Goal: Task Accomplishment & Management: Use online tool/utility

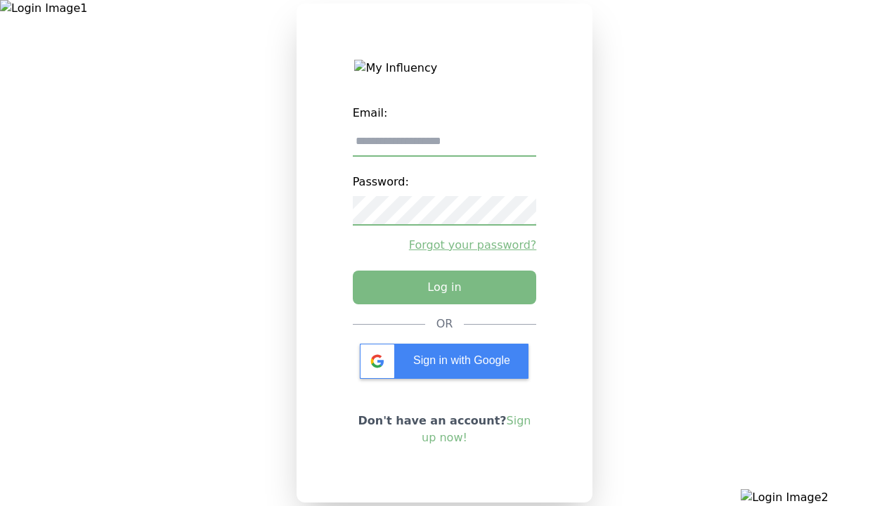
click at [444, 147] on input "email" at bounding box center [445, 142] width 184 height 30
type input "**********"
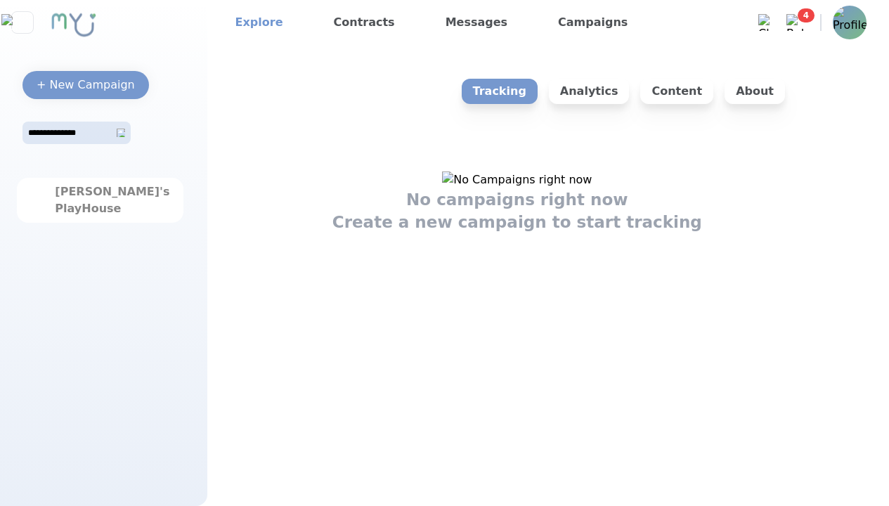
click at [255, 22] on link "Explore" at bounding box center [259, 22] width 59 height 22
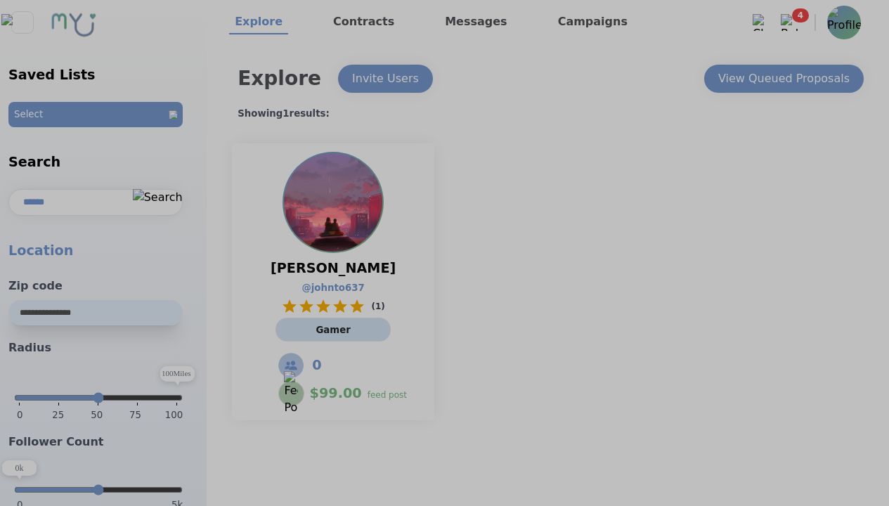
select select "*"
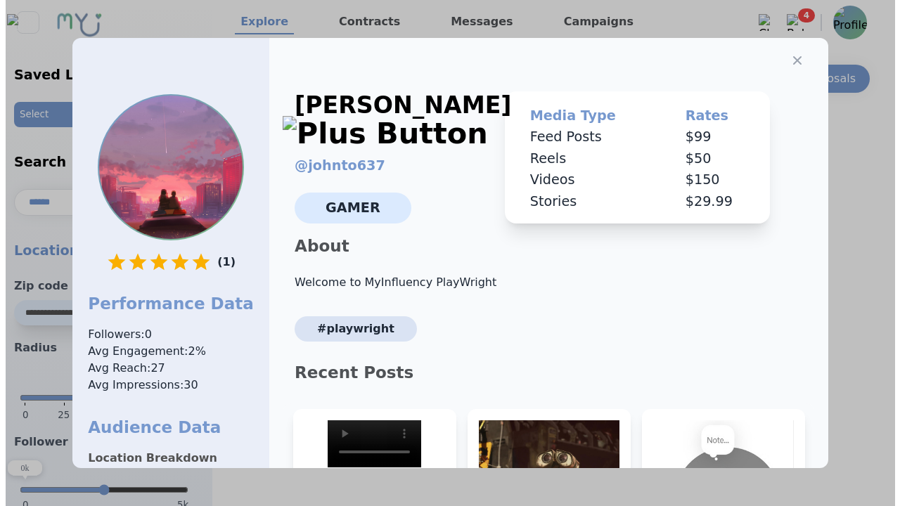
scroll to position [212, 0]
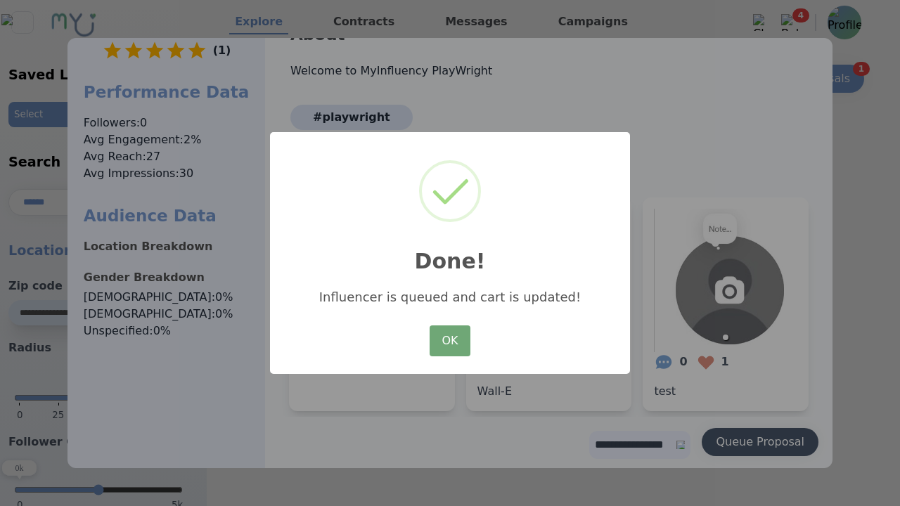
click at [449, 342] on button "OK" at bounding box center [450, 341] width 41 height 31
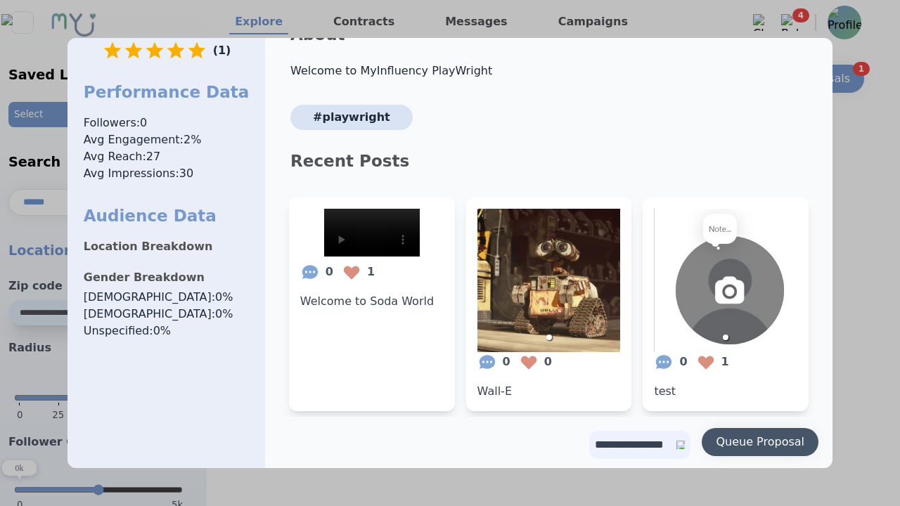
scroll to position [0, 0]
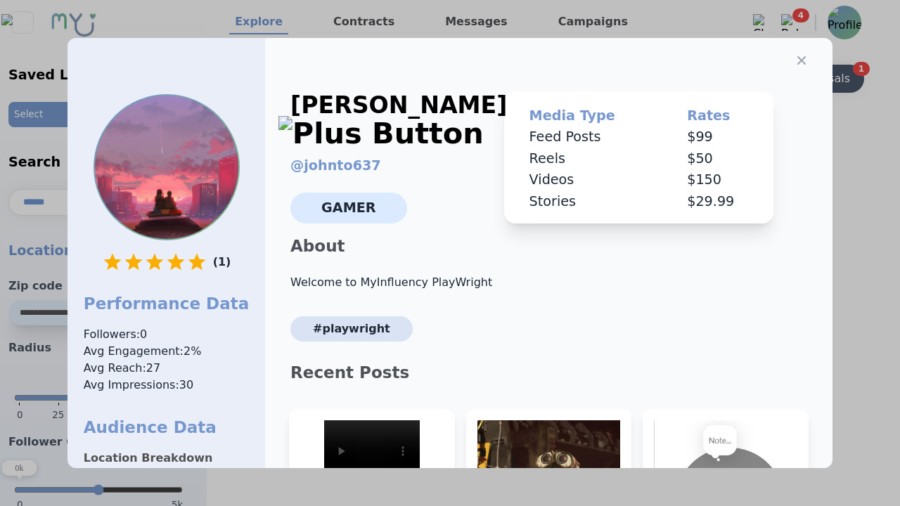
click at [797, 56] on icon "button" at bounding box center [801, 60] width 8 height 8
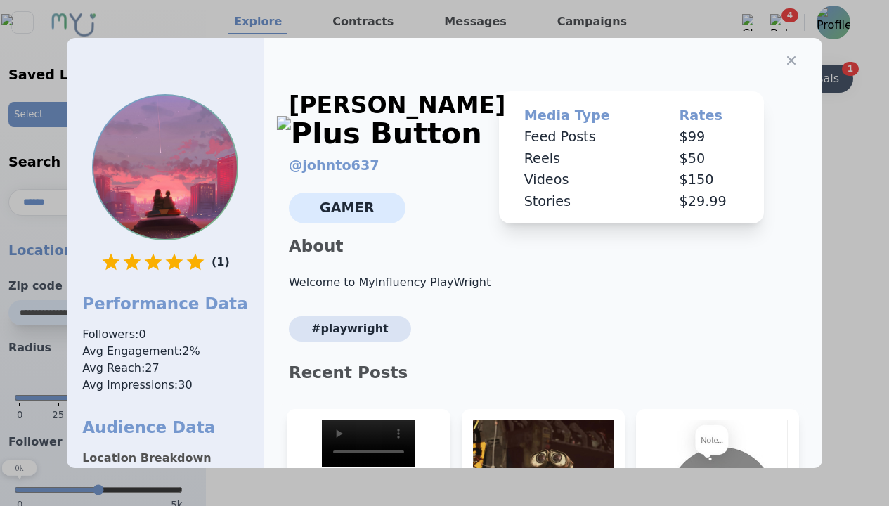
click at [783, 79] on div "View Queued Proposals" at bounding box center [773, 78] width 131 height 17
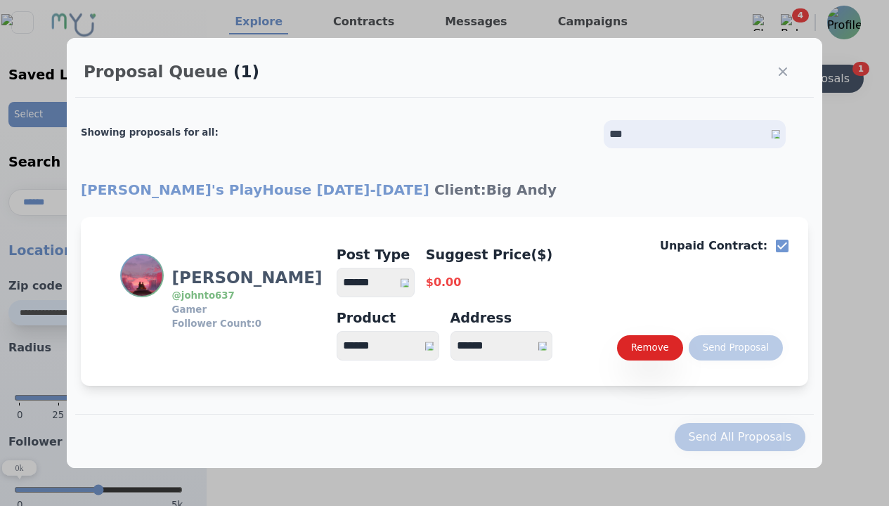
select select "*"
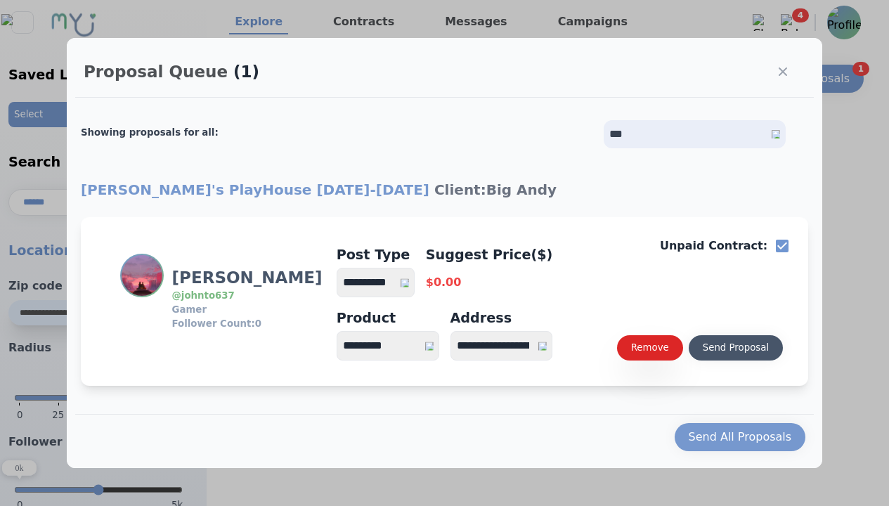
click at [382, 283] on select "**********" at bounding box center [376, 283] width 78 height 30
click at [735, 348] on div "Send Proposal" at bounding box center [736, 348] width 66 height 14
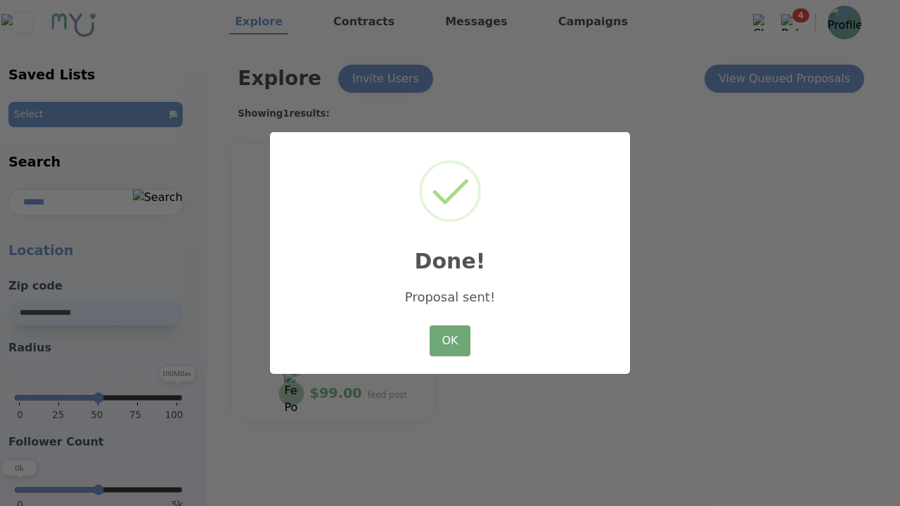
click at [449, 342] on button "OK" at bounding box center [450, 341] width 41 height 31
